Goal: Find specific page/section: Find specific page/section

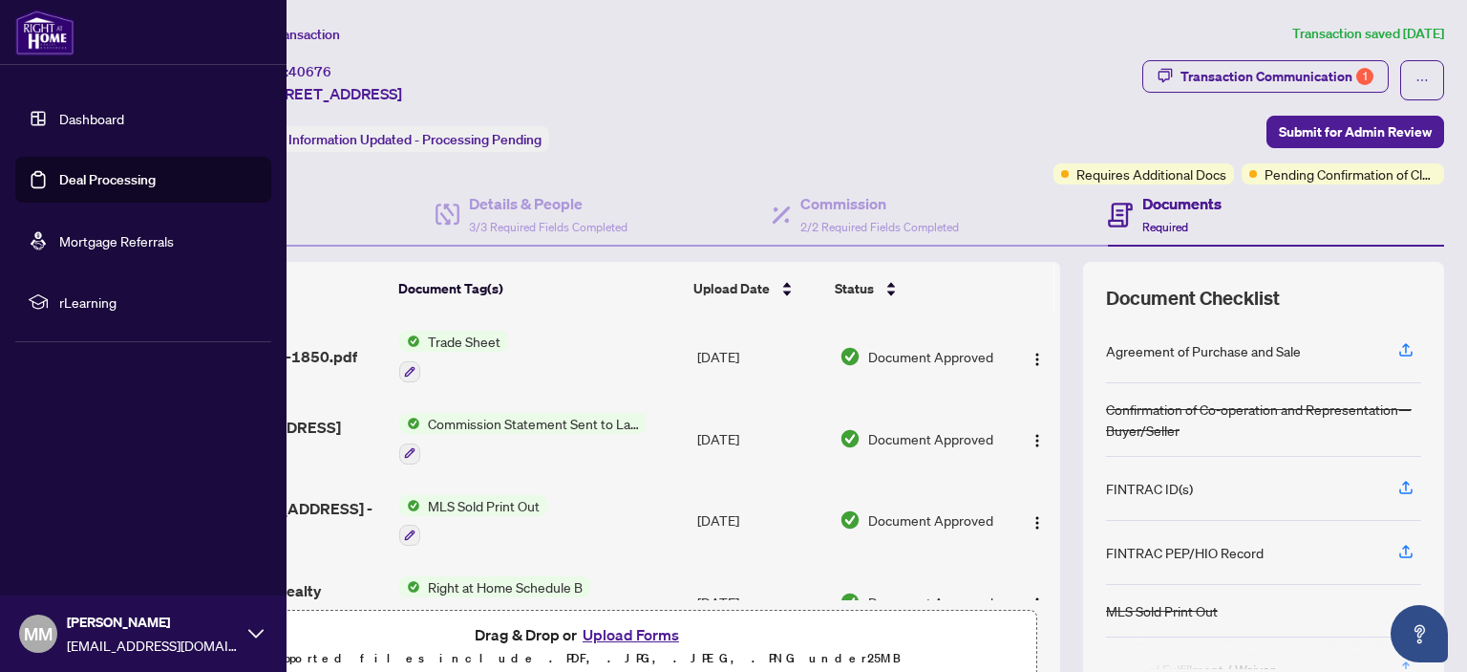
click at [107, 114] on link "Dashboard" at bounding box center [91, 118] width 65 height 17
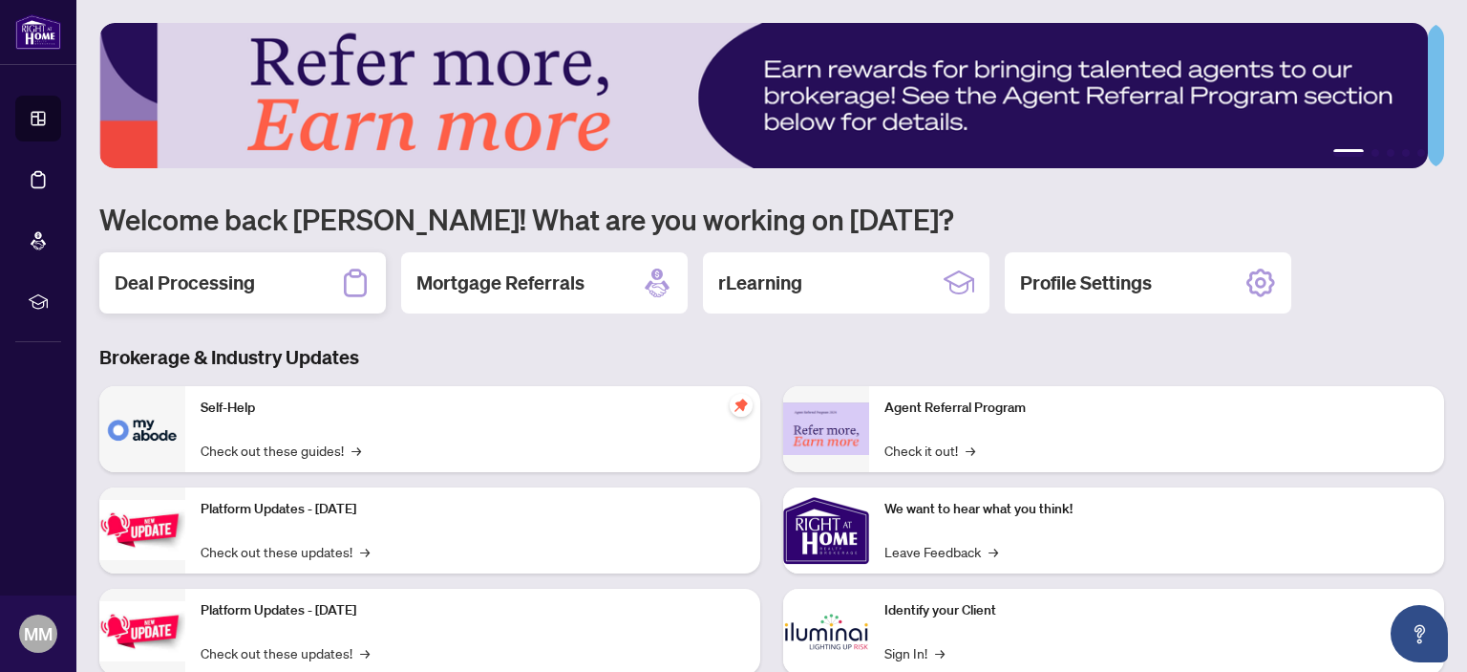
click at [196, 285] on h2 "Deal Processing" at bounding box center [185, 282] width 140 height 27
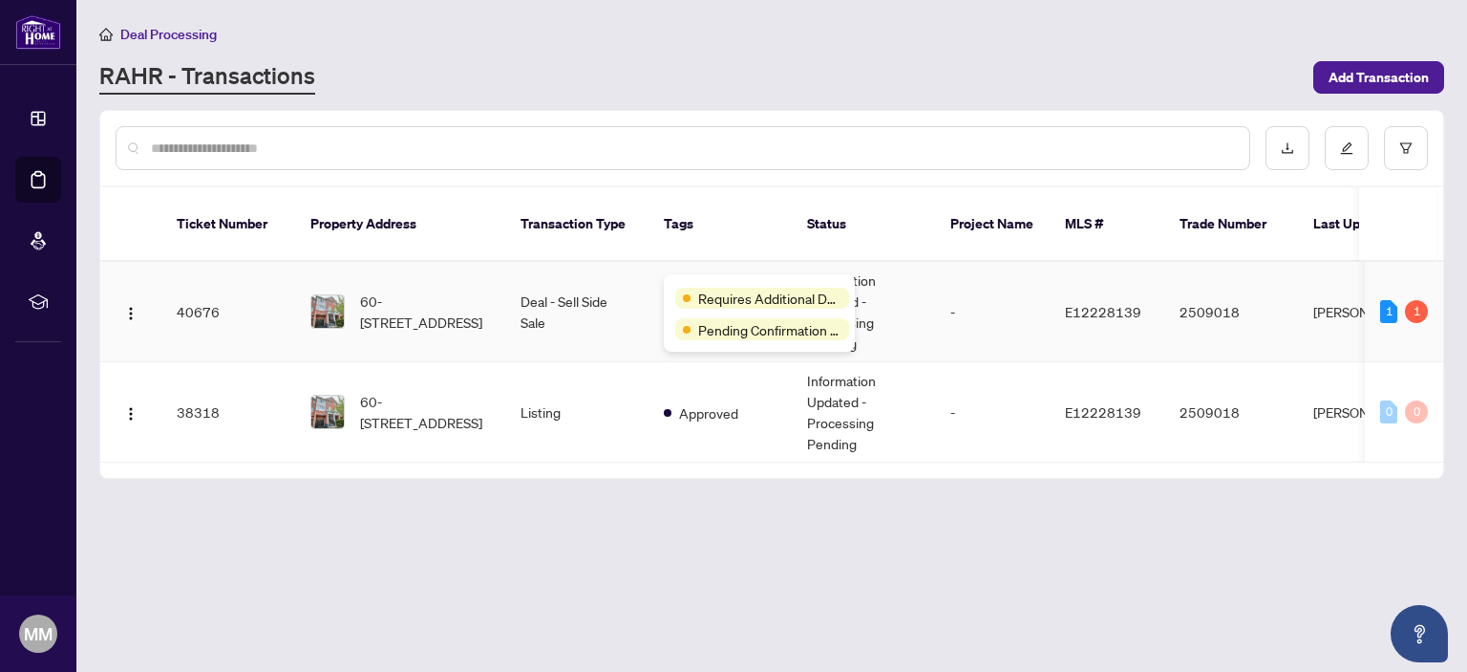
click at [695, 288] on div "Requires Additional Docs" at bounding box center [762, 298] width 174 height 21
click at [898, 54] on div "Deal Processing [PERSON_NAME] - Transactions Add Transaction" at bounding box center [771, 59] width 1345 height 72
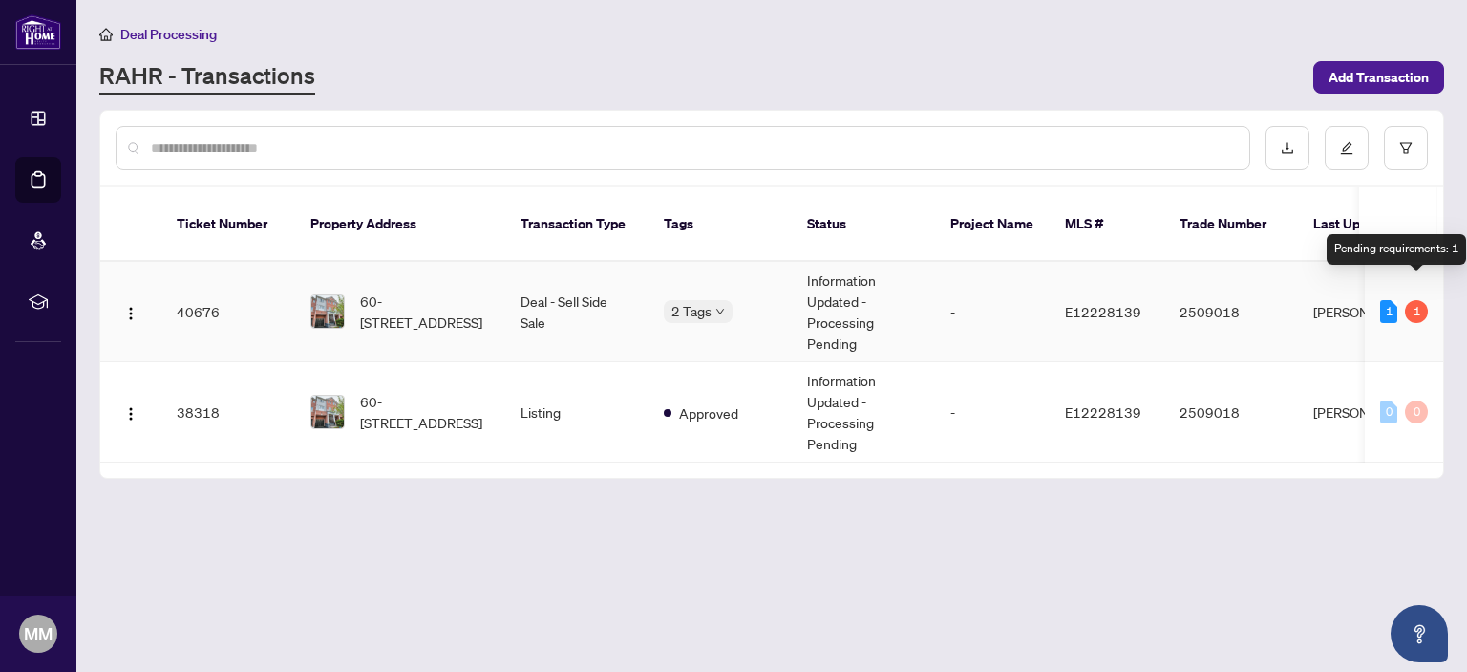
click at [1418, 300] on div "1" at bounding box center [1416, 311] width 23 height 23
click at [797, 53] on div "Deal Processing [PERSON_NAME] - Transactions Add Transaction" at bounding box center [771, 59] width 1345 height 72
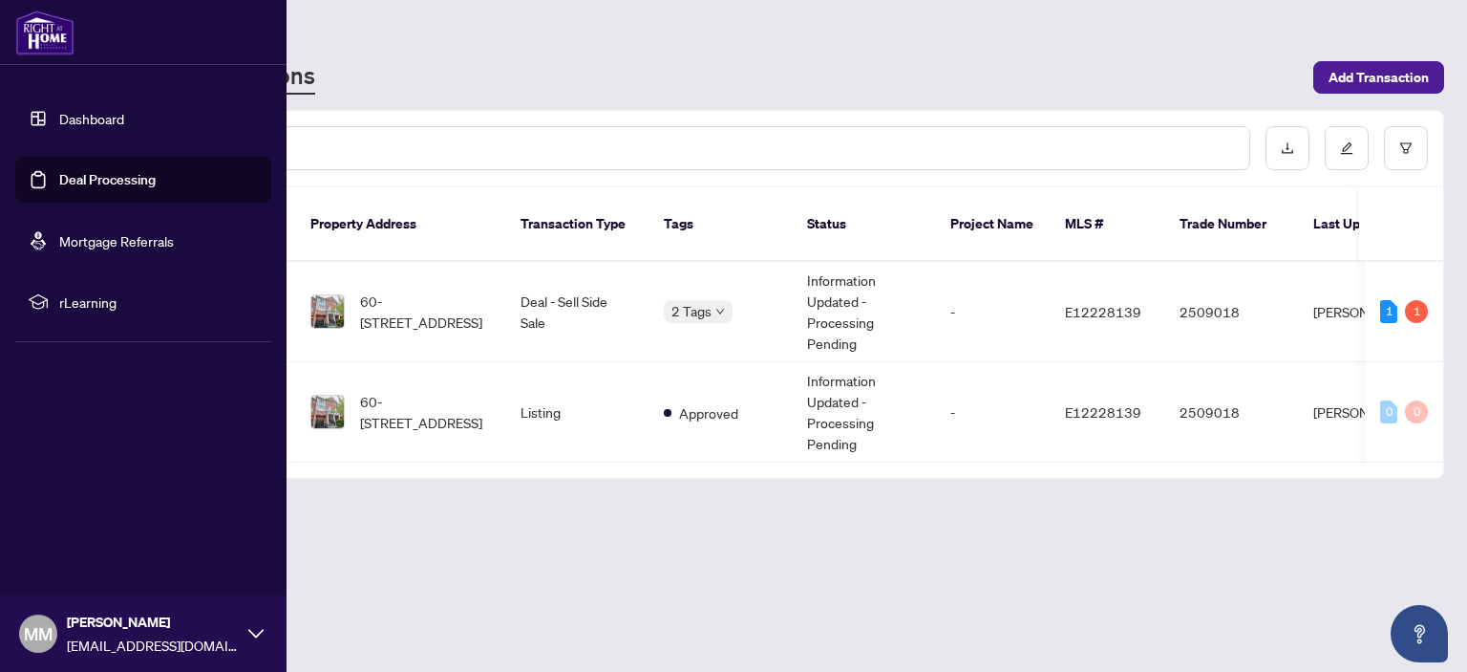
click at [96, 120] on link "Dashboard" at bounding box center [91, 118] width 65 height 17
